Goal: Information Seeking & Learning: Find specific fact

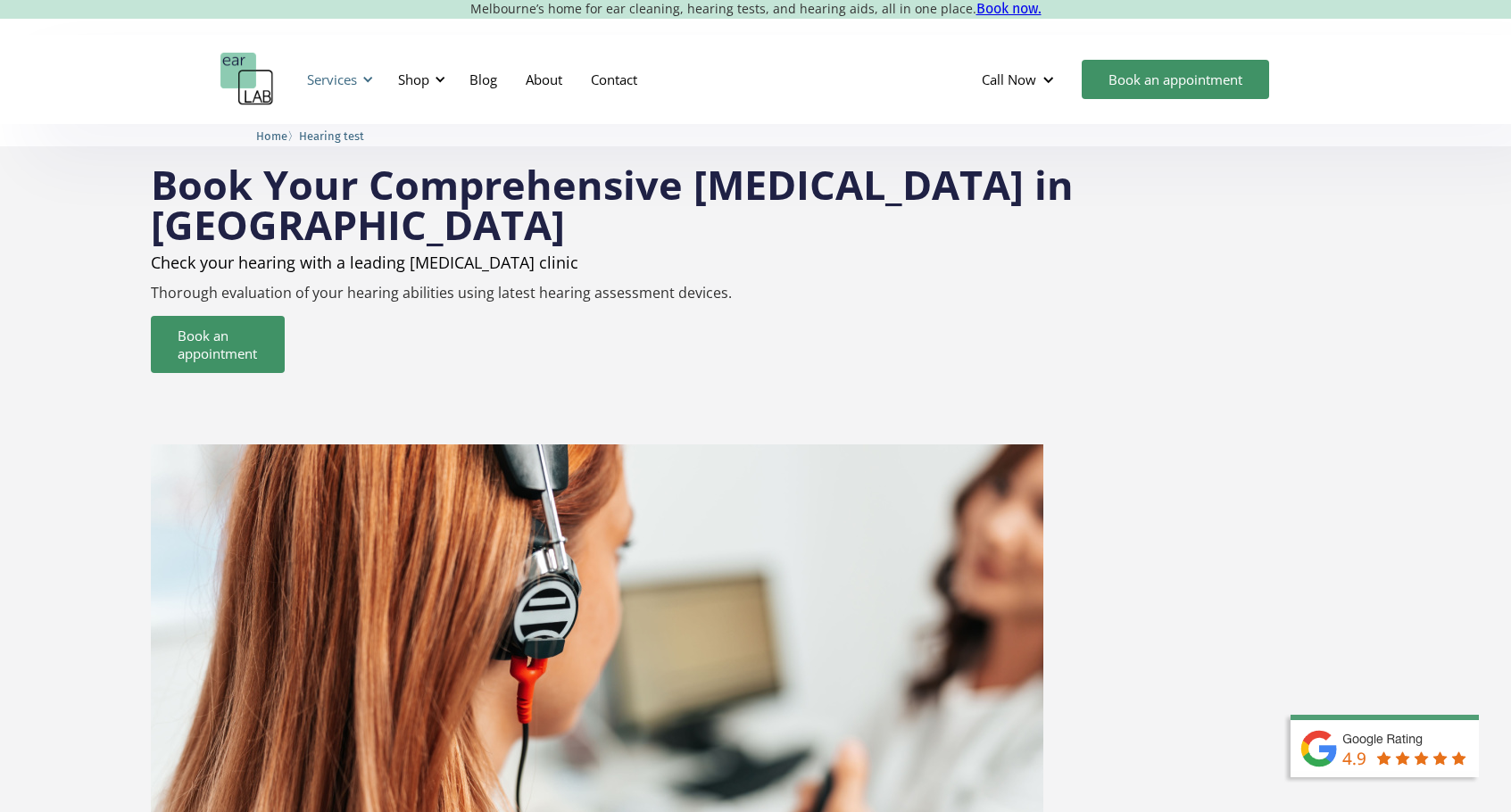
click at [362, 80] on div at bounding box center [367, 79] width 12 height 12
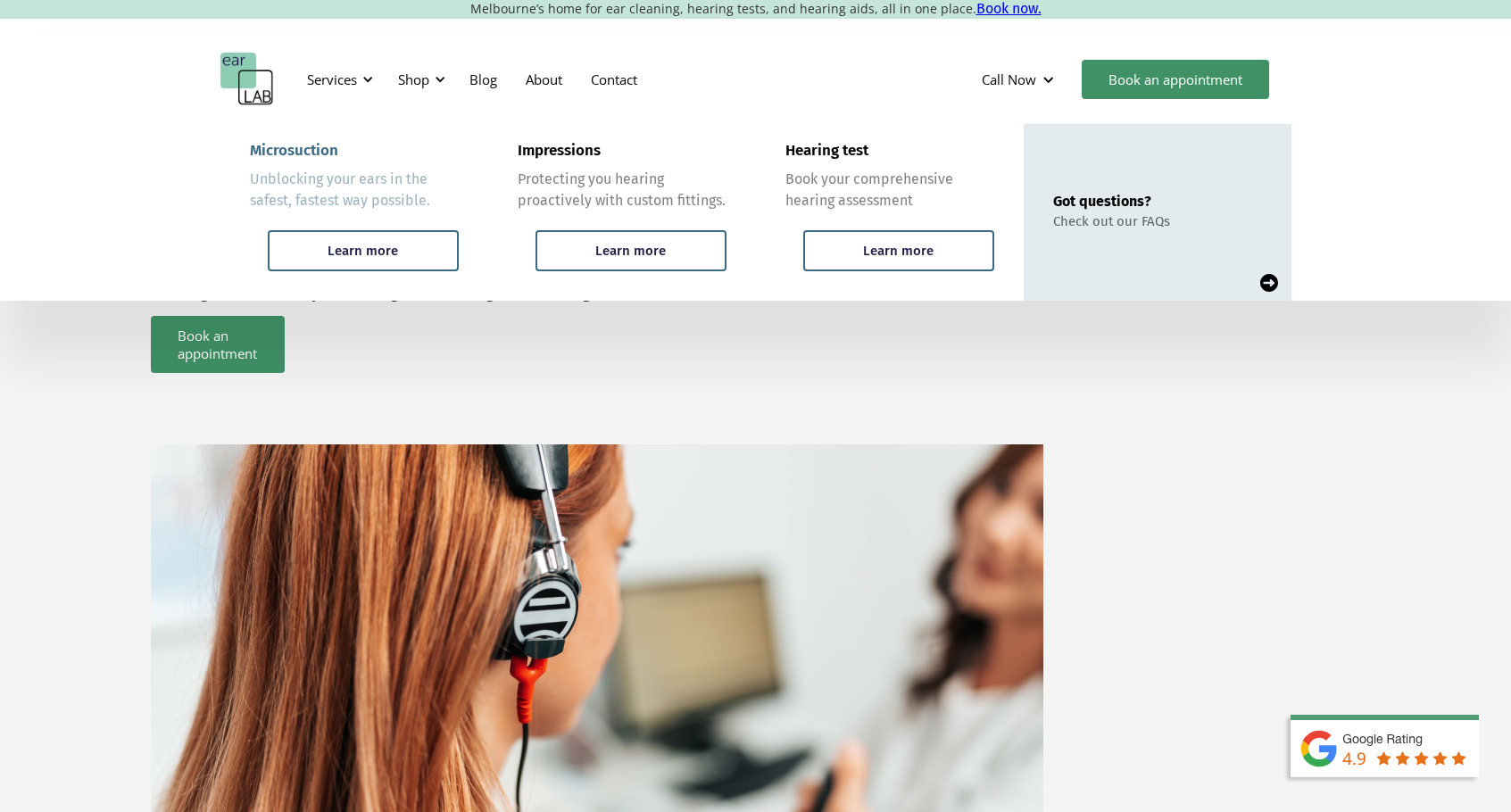
click at [377, 197] on div "Unblocking your ears in the safest, fastest way possible." at bounding box center [355, 190] width 209 height 43
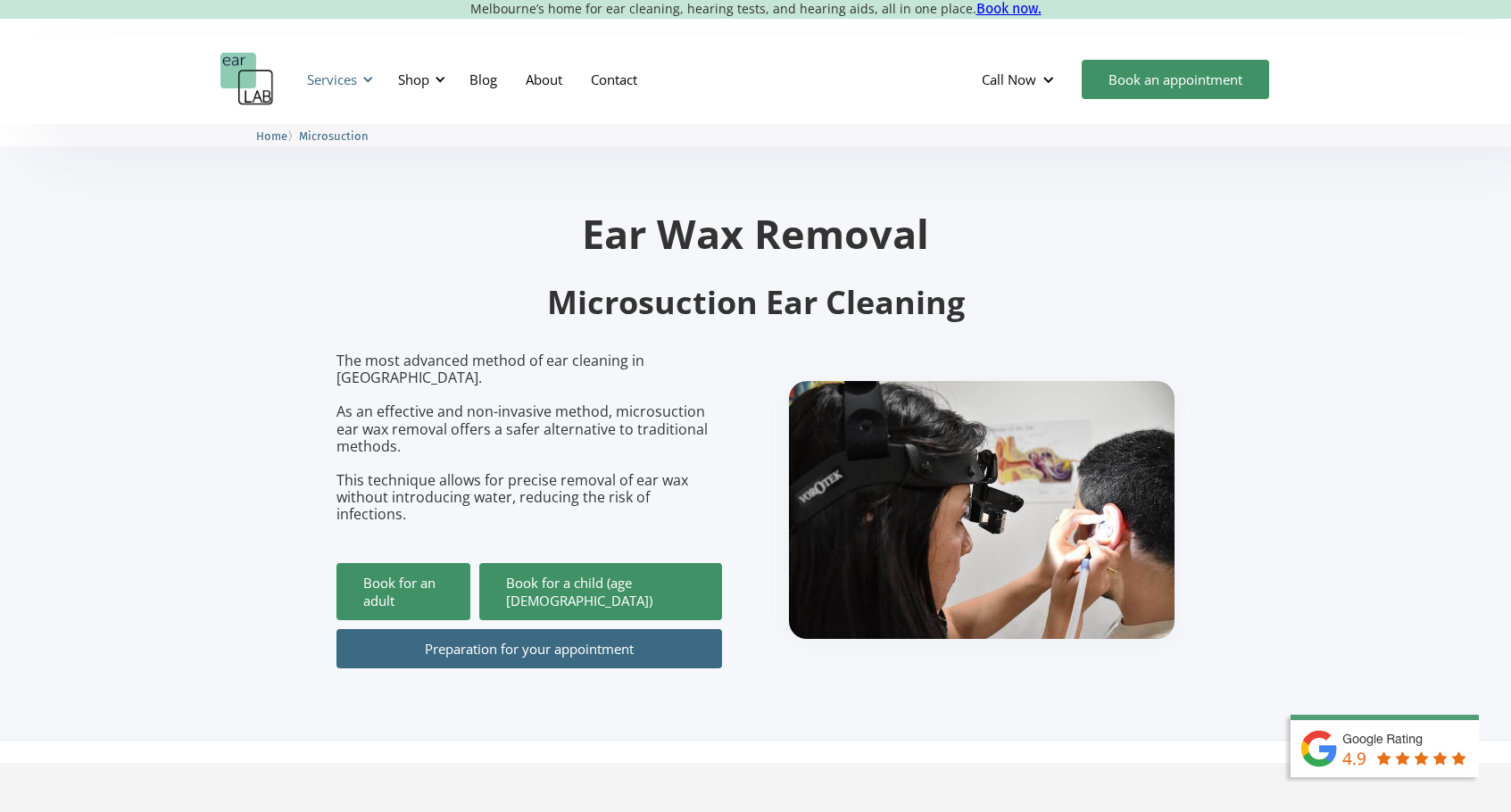
click at [359, 83] on div "Services" at bounding box center [337, 79] width 82 height 53
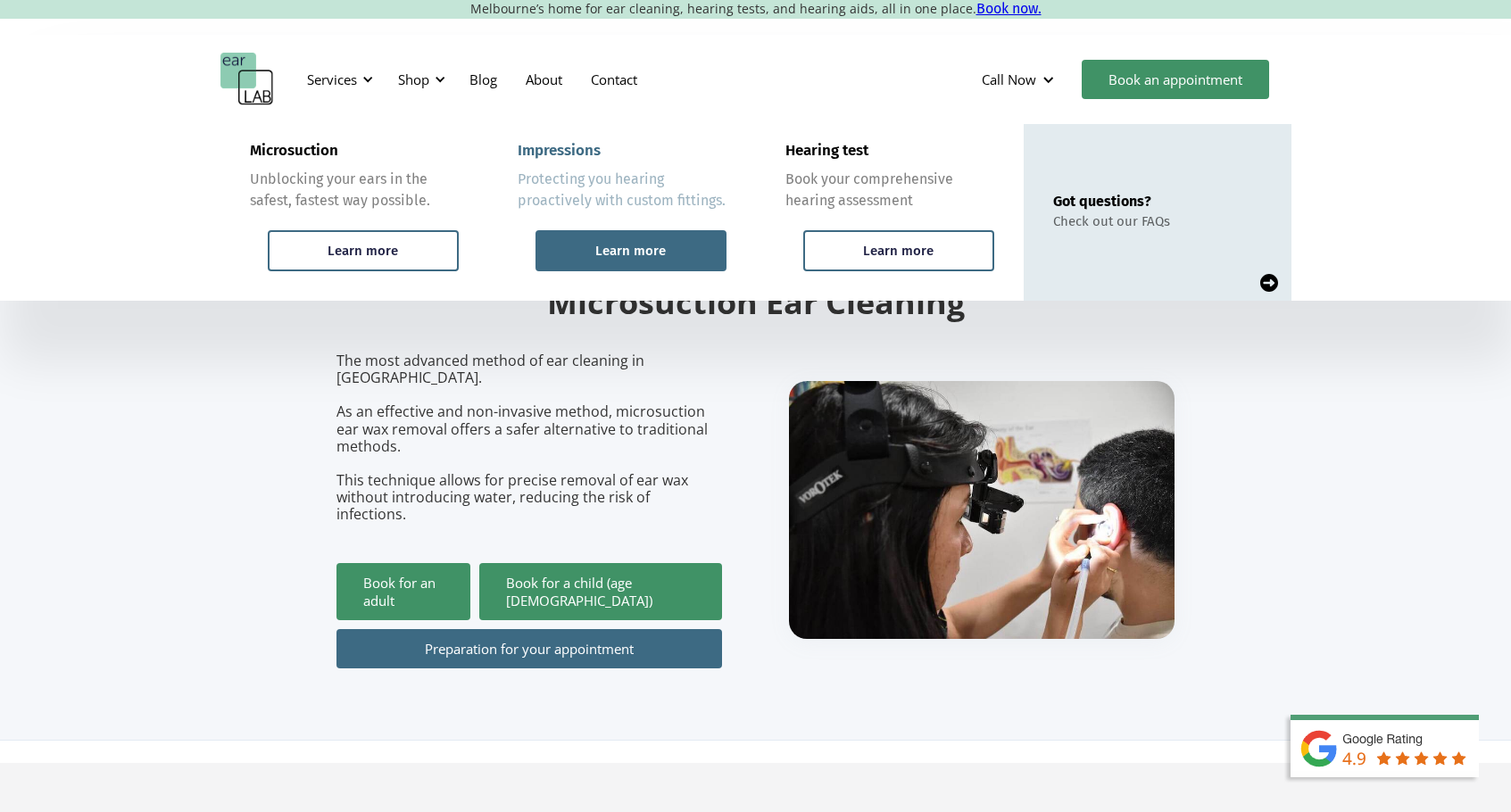
click at [607, 241] on div "Learn more" at bounding box center [631, 250] width 191 height 41
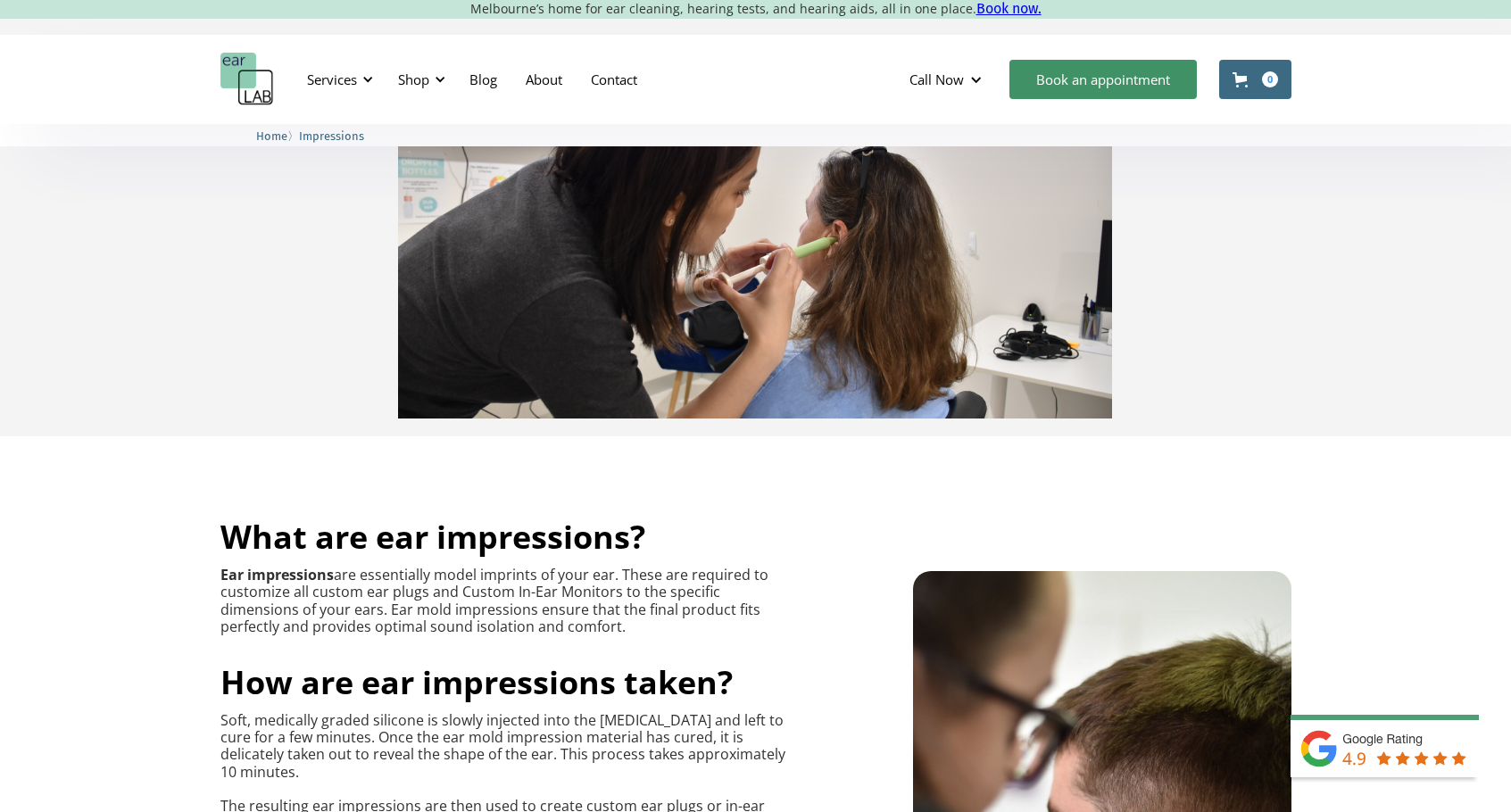
scroll to position [489, 0]
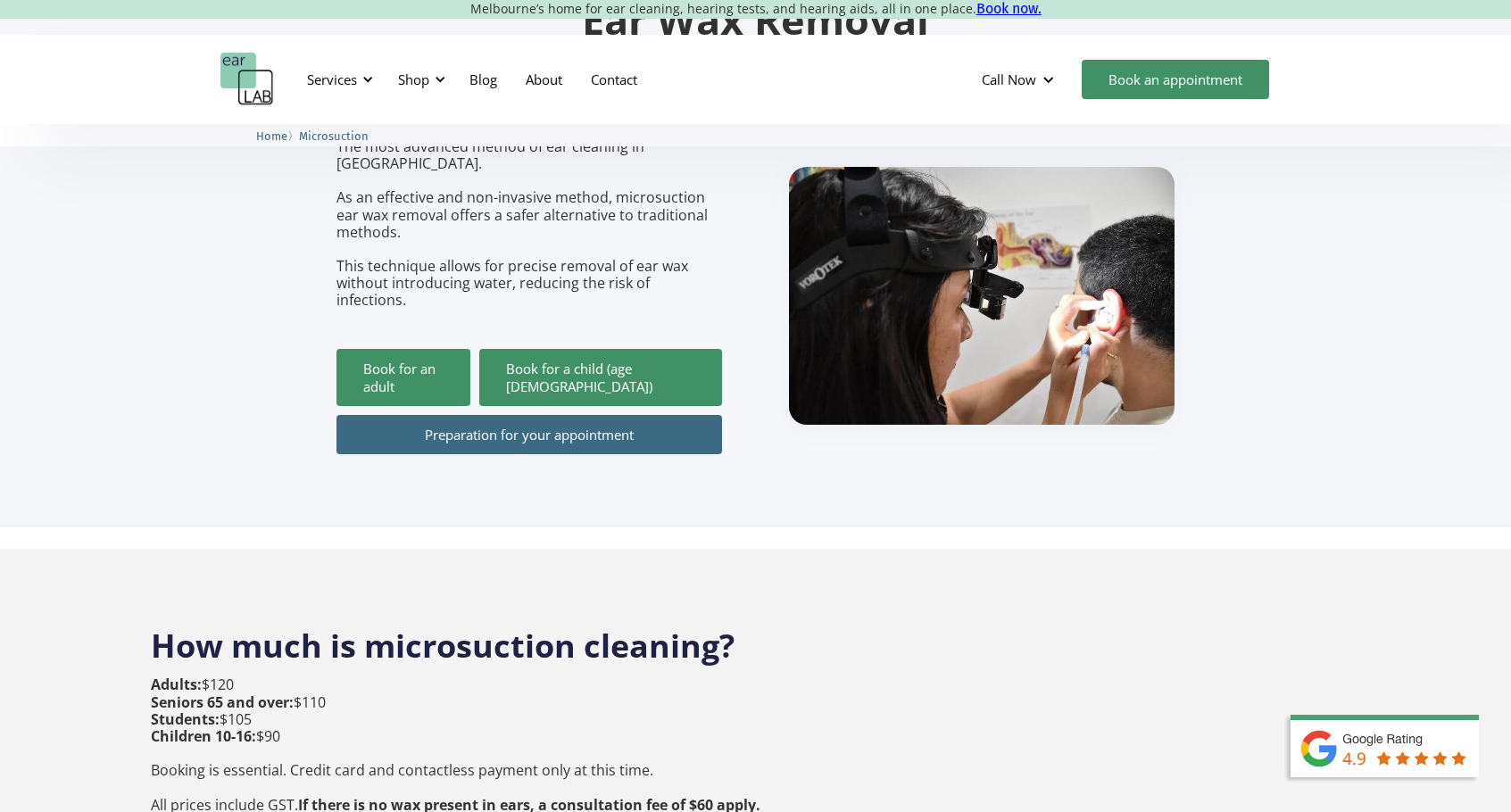
scroll to position [165, 0]
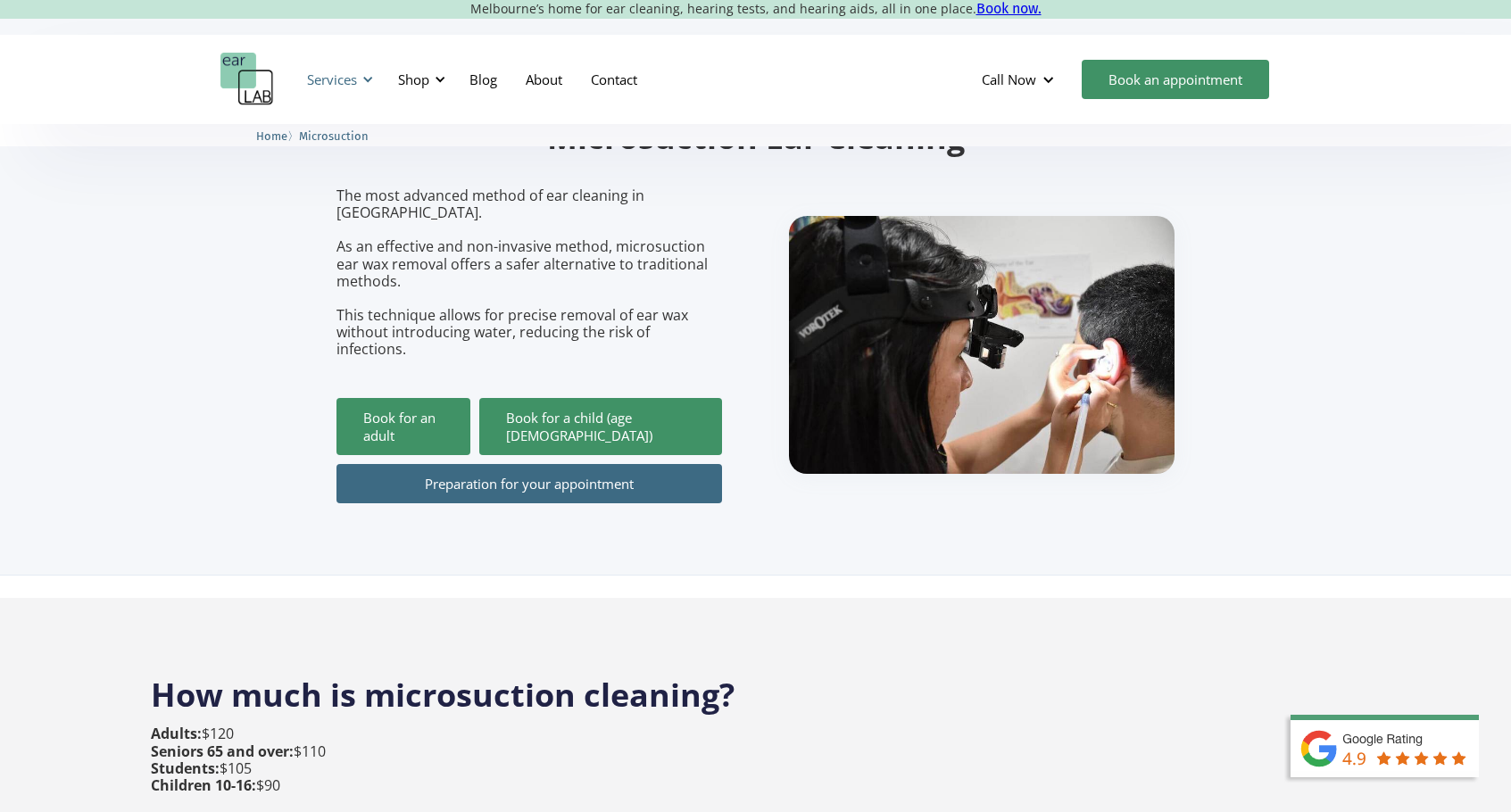
click at [336, 83] on div "Services" at bounding box center [332, 79] width 50 height 18
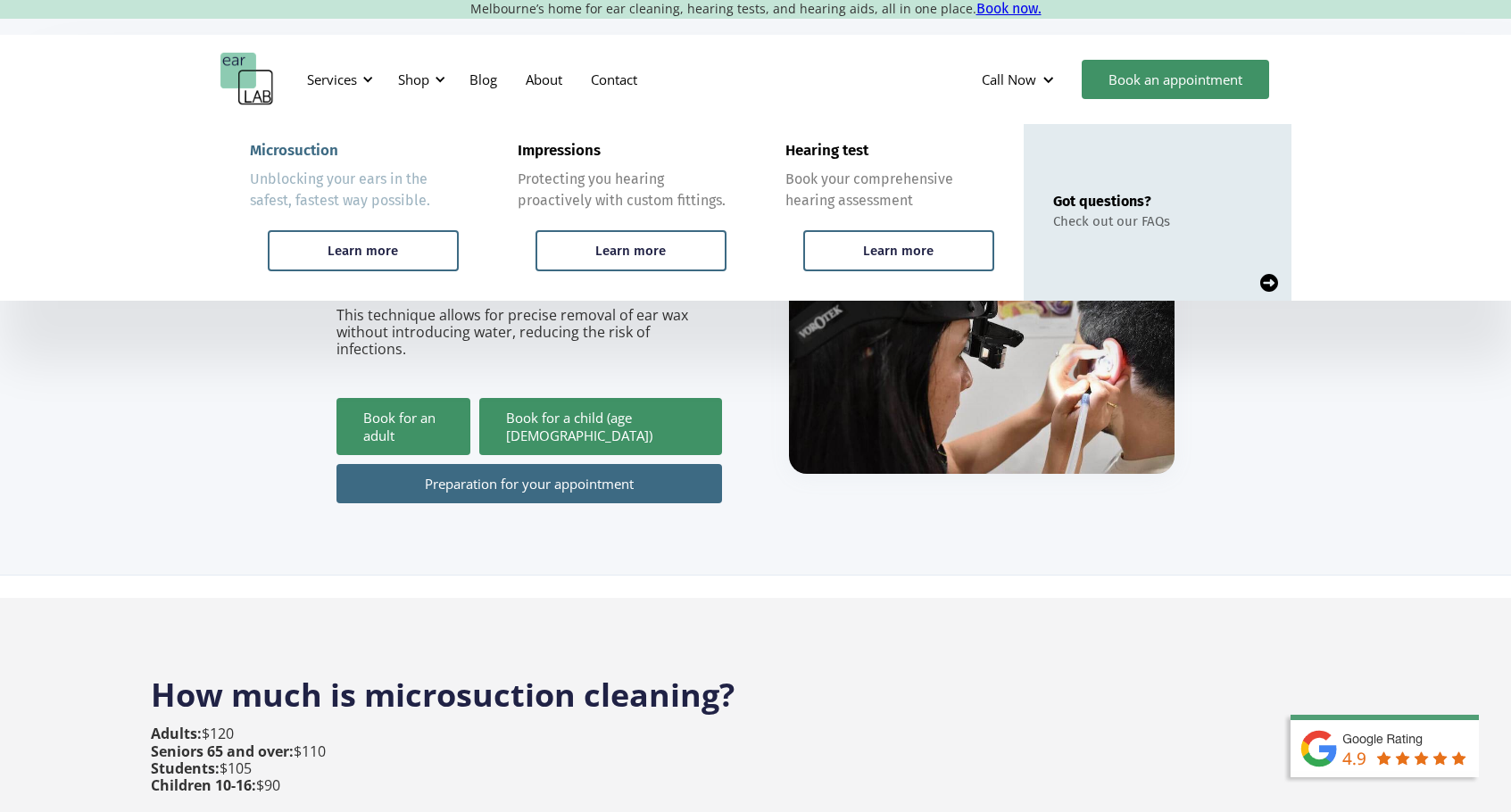
click at [303, 144] on div "Microsuction" at bounding box center [294, 151] width 88 height 18
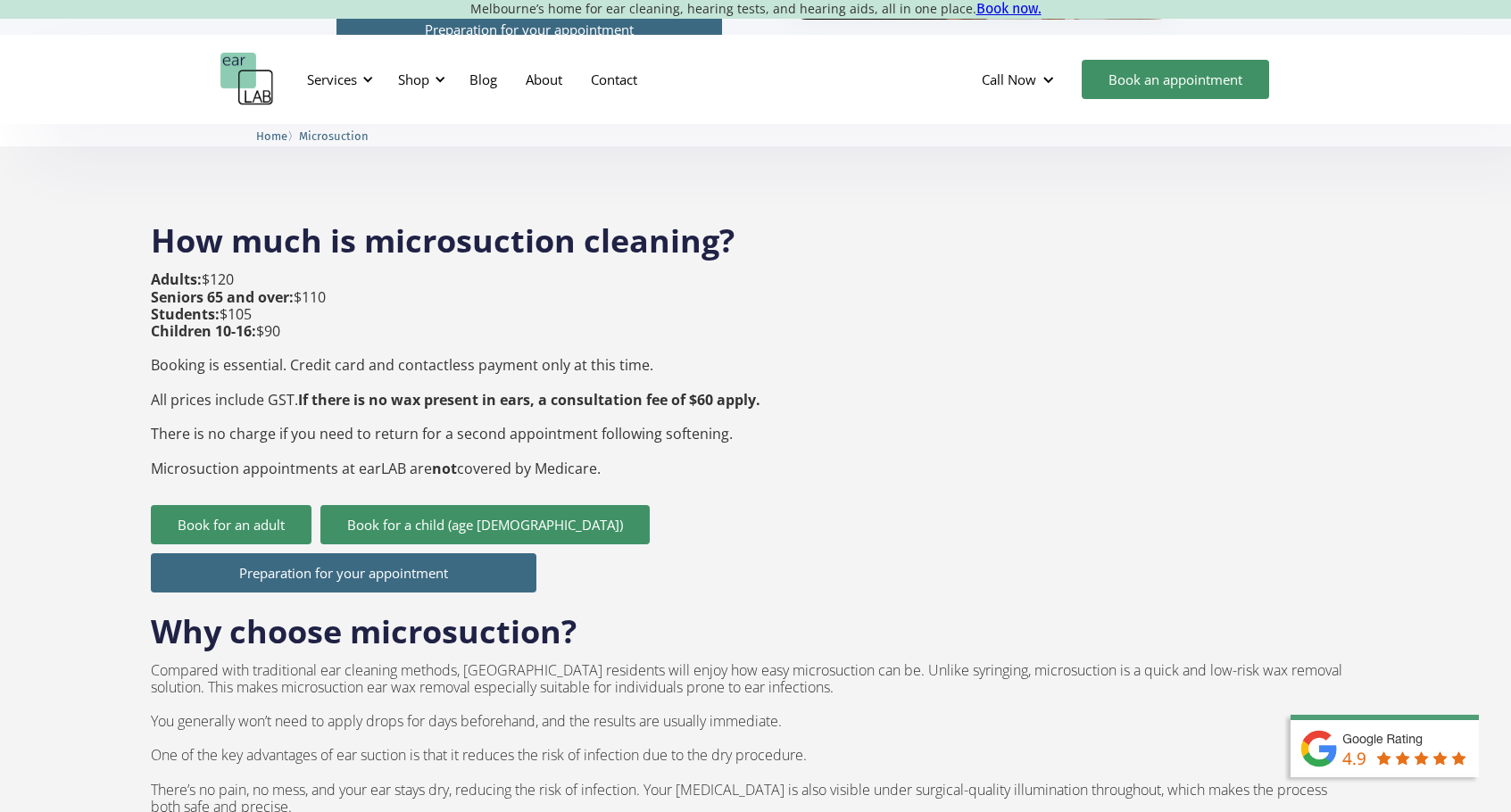
scroll to position [616, 0]
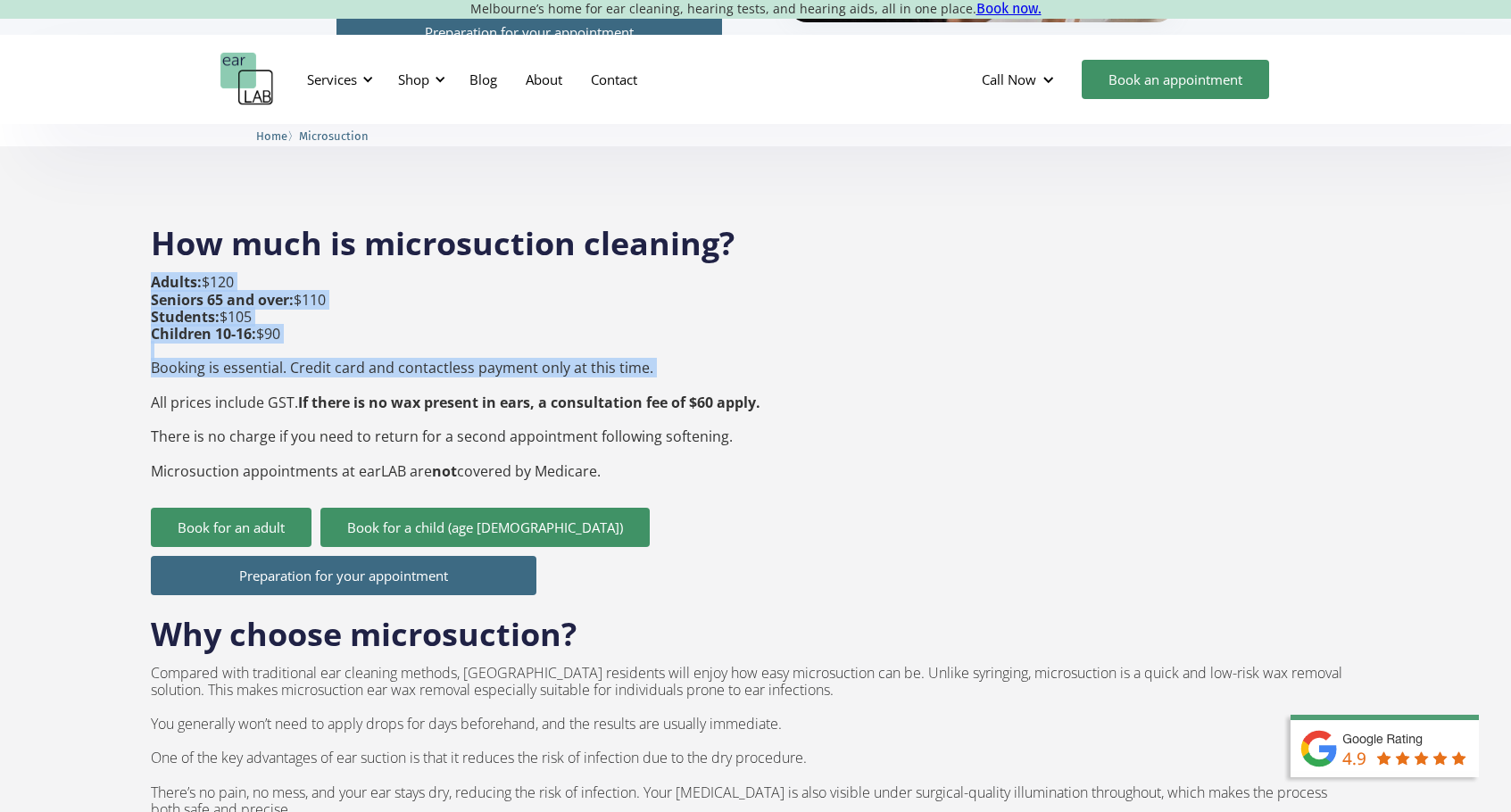
drag, startPoint x: 417, startPoint y: 344, endPoint x: 197, endPoint y: 234, distance: 246.0
click at [197, 234] on div "How much is microsuction cleaning? Adults: $120 Seniors 65 and over: $110 Stude…" at bounding box center [755, 702] width 1209 height 995
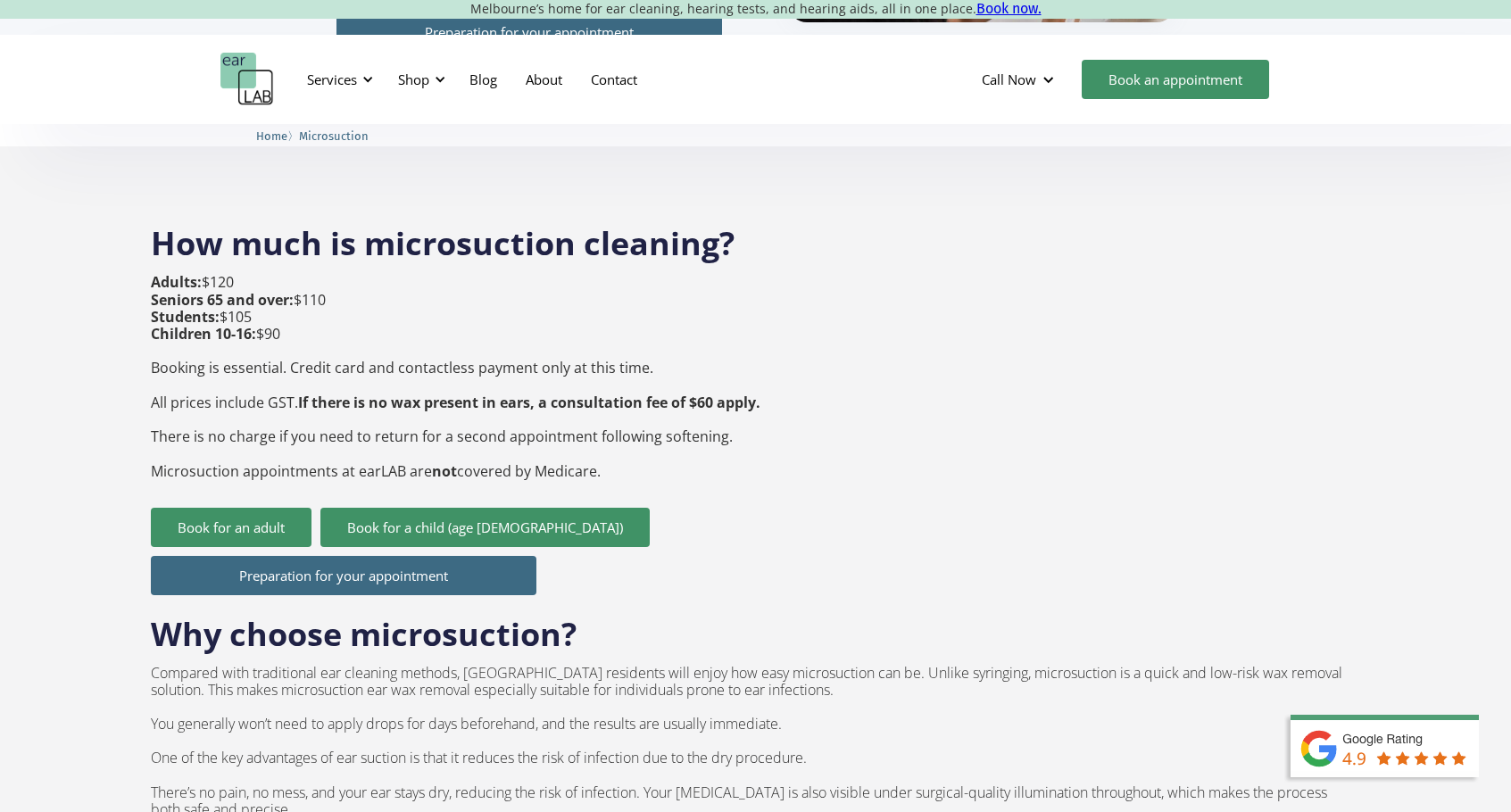
click at [329, 348] on p "Adults: $120 Seniors 65 and over: $110 Students: $105 Children 10-16: $90 Booki…" at bounding box center [456, 376] width 610 height 205
click at [593, 457] on div "Adults: $120 Seniors 65 and over: $110 Students: $105 Children 10-16: $90 Booki…" at bounding box center [456, 391] width 610 height 233
drag, startPoint x: 616, startPoint y: 446, endPoint x: 135, endPoint y: 238, distance: 524.0
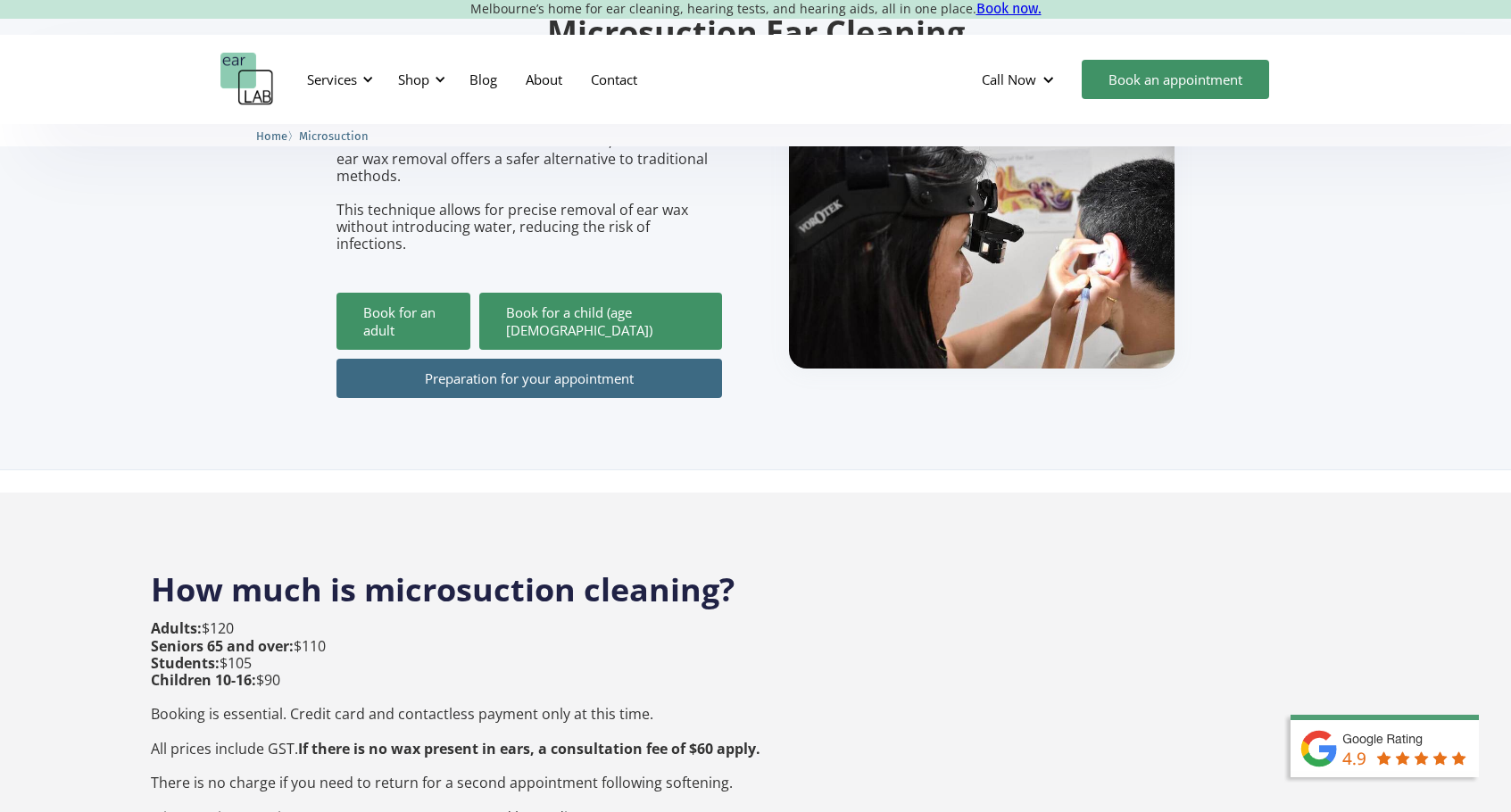
scroll to position [225, 0]
